Goal: Task Accomplishment & Management: Use online tool/utility

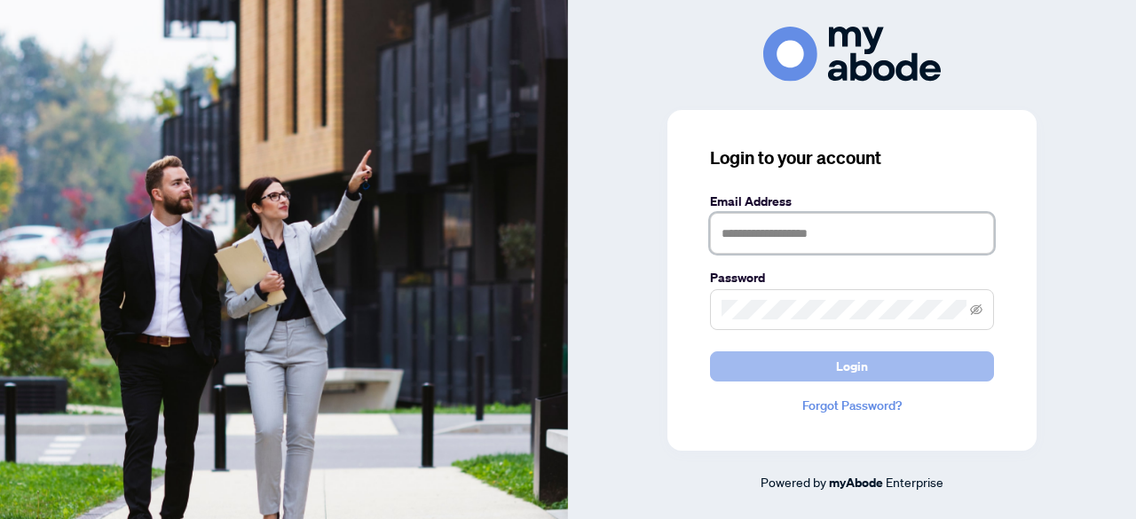
type input "**********"
click at [855, 372] on span "Login" at bounding box center [852, 366] width 32 height 28
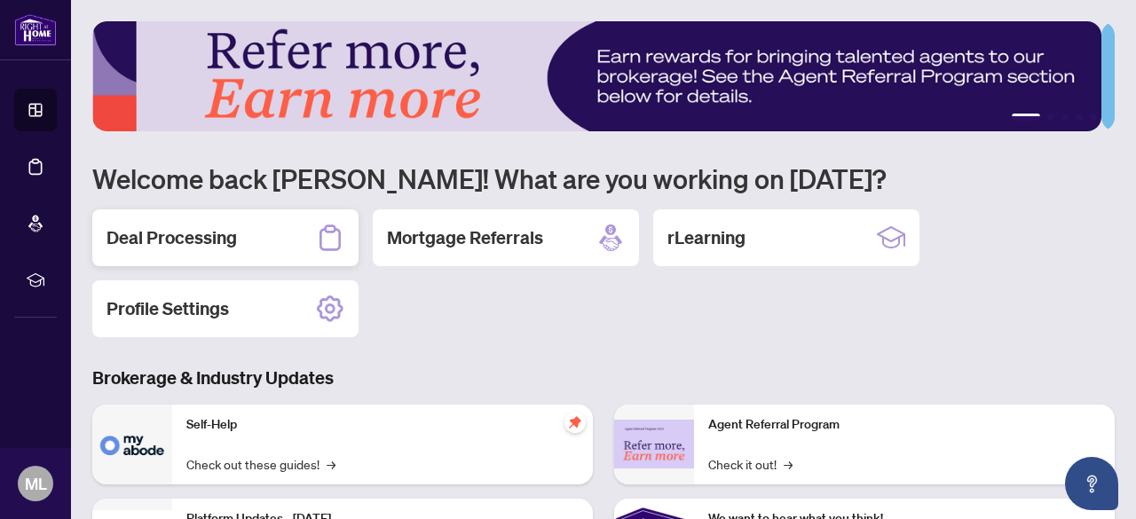
click at [229, 235] on h2 "Deal Processing" at bounding box center [172, 237] width 130 height 25
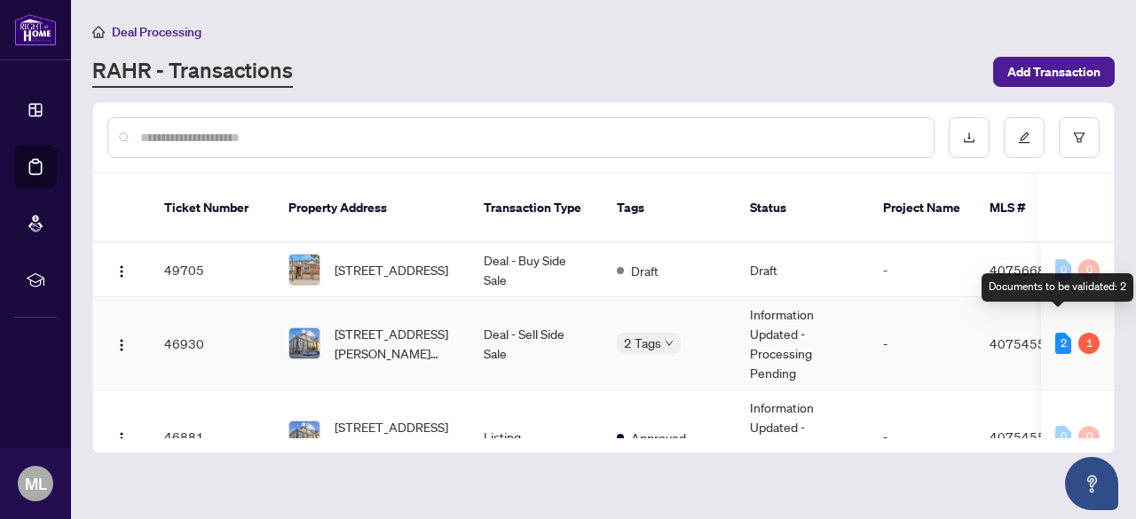
click at [1055, 333] on div "2" at bounding box center [1063, 343] width 16 height 21
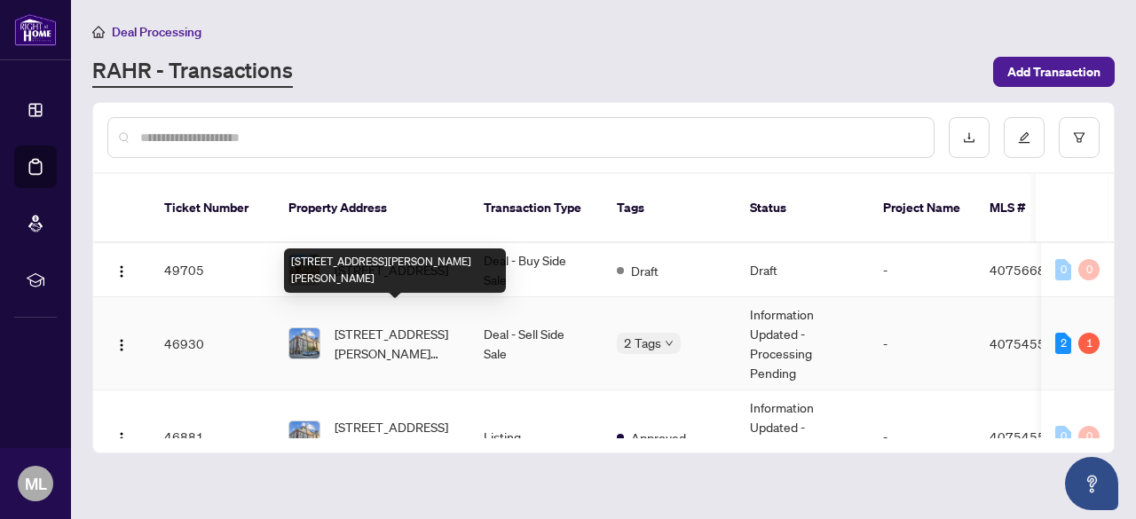
click at [380, 324] on span "402-80 King William Street, Hamilton, ON L8R 0A1, Canada" at bounding box center [395, 343] width 121 height 39
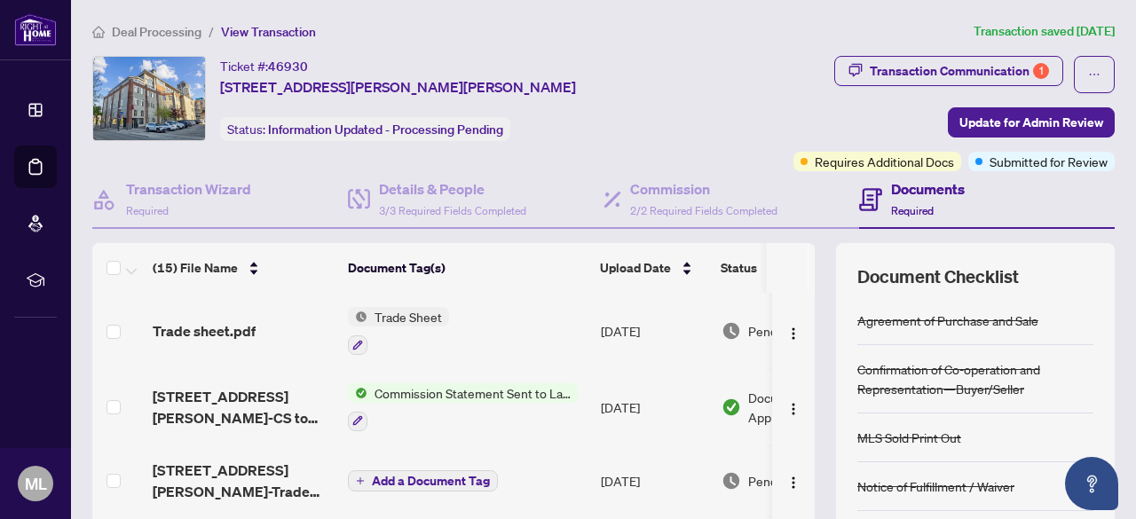
scroll to position [9, 0]
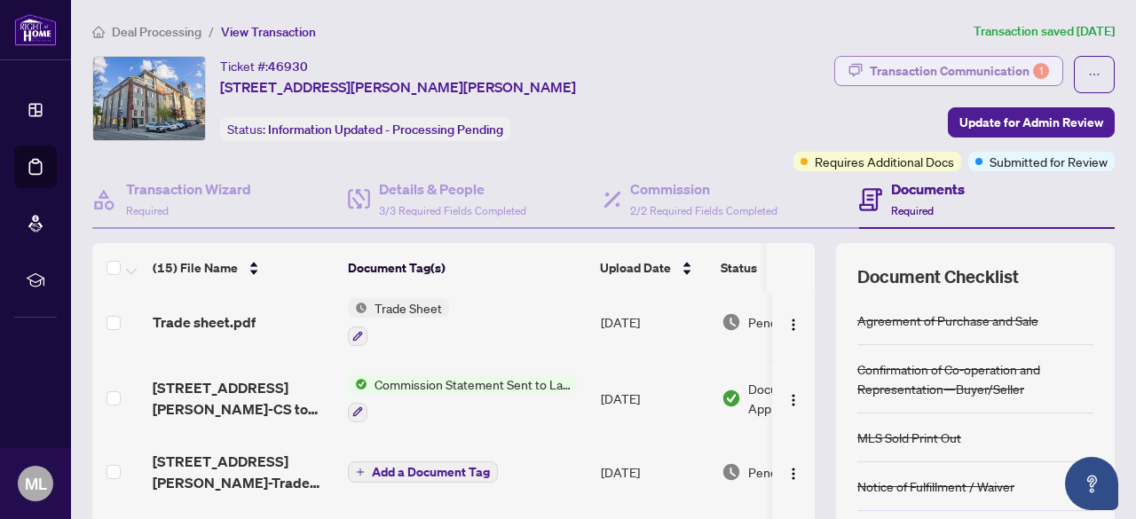
click at [935, 68] on div "Transaction Communication 1" at bounding box center [959, 71] width 179 height 28
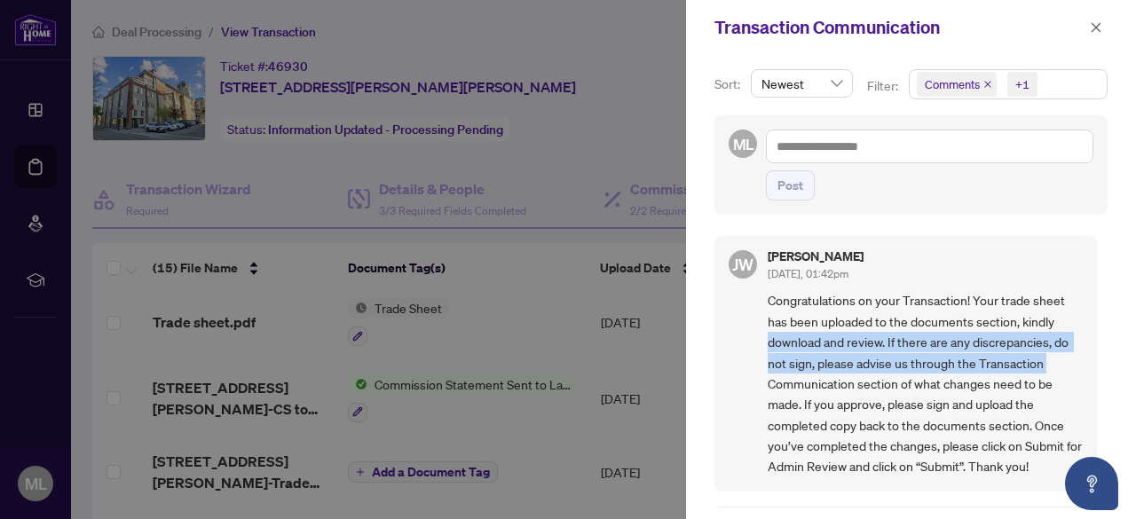
drag, startPoint x: 1102, startPoint y: 318, endPoint x: 1100, endPoint y: 363, distance: 45.3
click at [1100, 363] on div "Sort: Newest Filter: Comments +1 ML Post JW Jocelyne Wong Aug/18/2025, 01:42pm …" at bounding box center [911, 287] width 450 height 464
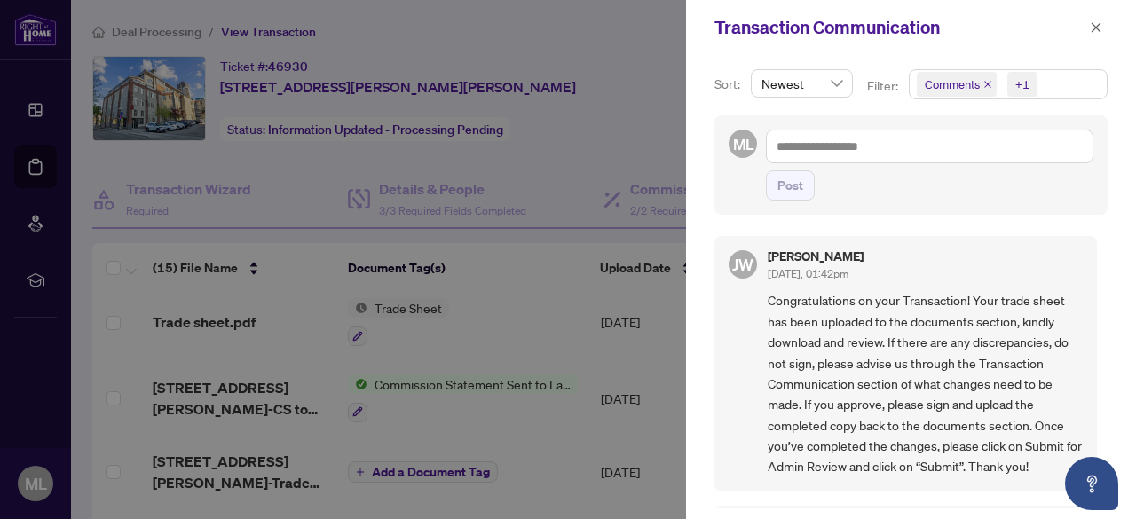
click at [497, 302] on div at bounding box center [568, 259] width 1136 height 519
click at [1093, 32] on icon "close" at bounding box center [1096, 27] width 12 height 12
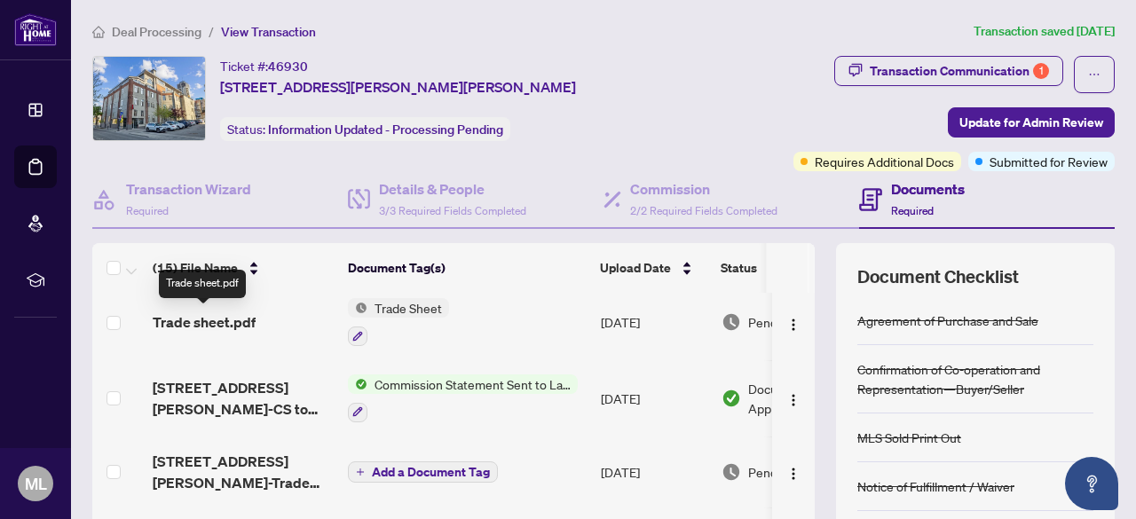
click at [224, 328] on span "Trade sheet.pdf" at bounding box center [204, 322] width 103 height 21
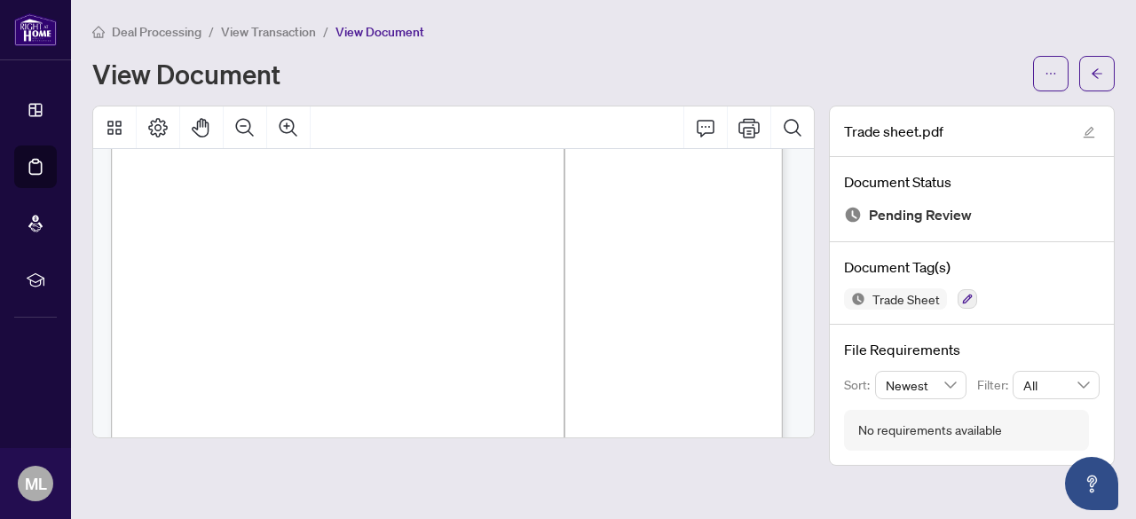
scroll to position [1493, 0]
